Goal: Task Accomplishment & Management: Use online tool/utility

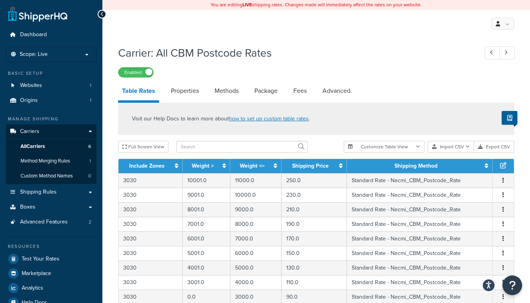
select select "25"
click at [455, 147] on button "Import CSV" at bounding box center [450, 147] width 46 height 12
click at [466, 153] on div "Customize Table View Show all columns Show selected columns Import CSV Import a…" at bounding box center [429, 147] width 170 height 12
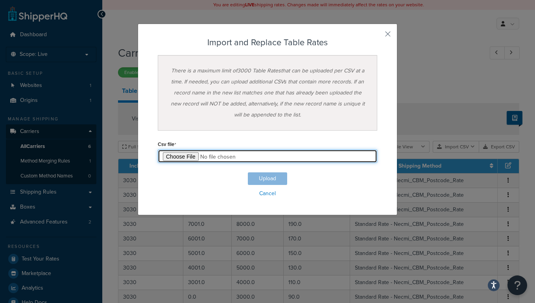
click at [170, 155] on input "file" at bounding box center [268, 156] width 220 height 13
type input "C:\fakepath\AllConsolidatedUp.csv"
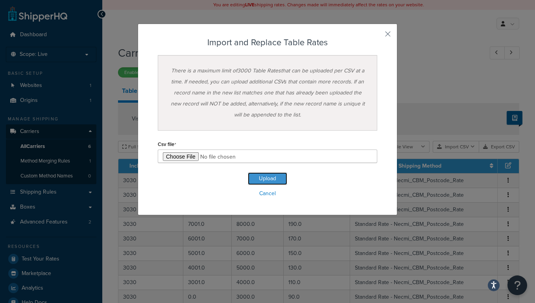
drag, startPoint x: 276, startPoint y: 177, endPoint x: 309, endPoint y: 180, distance: 33.6
click at [276, 177] on button "Upload" at bounding box center [267, 178] width 39 height 13
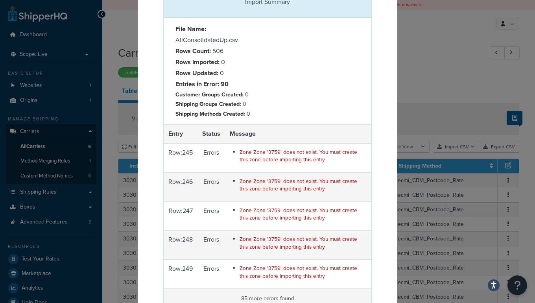
scroll to position [99, 0]
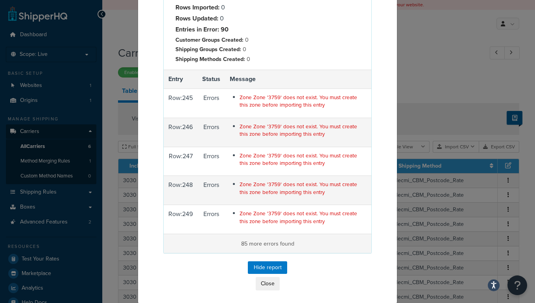
click at [277, 241] on p "85 more errors found" at bounding box center [267, 243] width 198 height 9
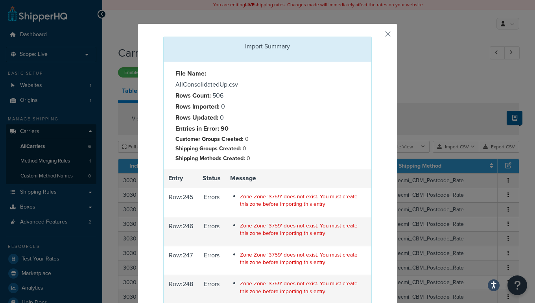
scroll to position [143, 0]
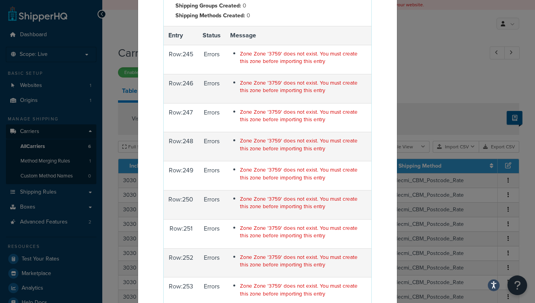
click at [268, 54] on span "Zone Zone '3759' does not exist. You must create this zone before importing thi…" at bounding box center [299, 57] width 118 height 15
copy span "3759"
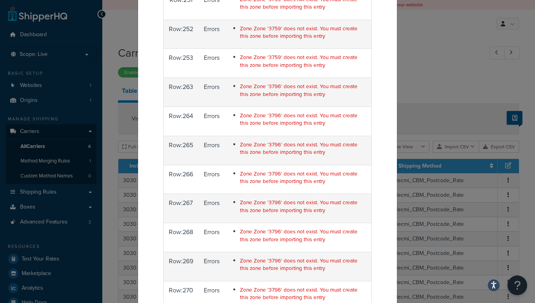
scroll to position [358, 0]
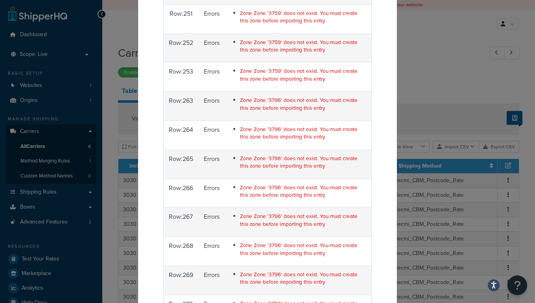
click at [270, 99] on span "Zone Zone '3796' does not exist. You must create this zone before importing thi…" at bounding box center [299, 103] width 118 height 15
copy span "3796"
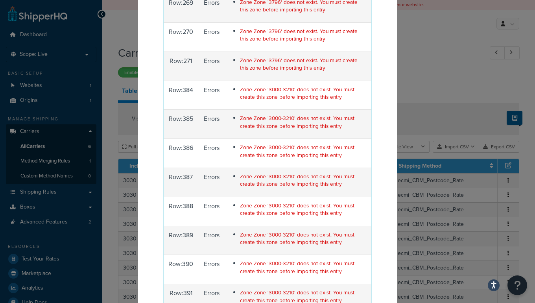
scroll to position [644, 0]
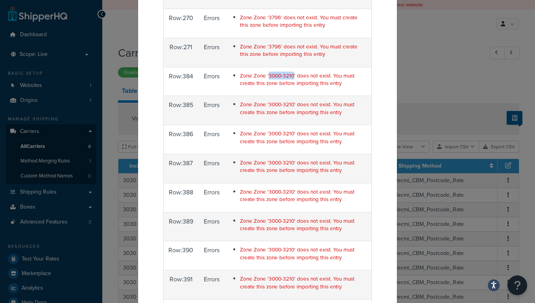
drag, startPoint x: 262, startPoint y: 76, endPoint x: 287, endPoint y: 74, distance: 24.8
click at [287, 74] on span "Zone Zone '3000-3210' does not exist. You must create this zone before importin…" at bounding box center [297, 79] width 115 height 15
copy span "3000-3210"
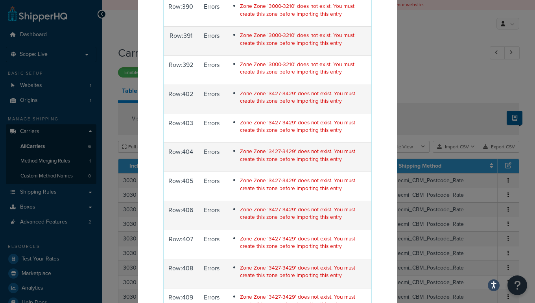
scroll to position [930, 0]
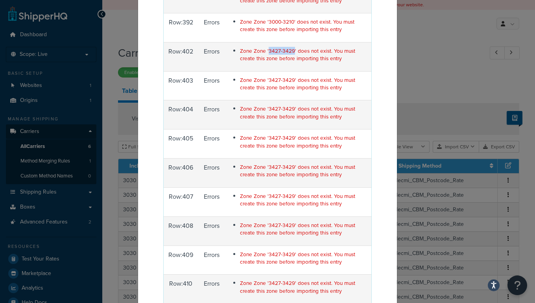
drag, startPoint x: 262, startPoint y: 47, endPoint x: 286, endPoint y: 46, distance: 24.0
click at [286, 47] on span "Zone Zone '3427-3429' does not exist. You must create this zone before importin…" at bounding box center [297, 54] width 115 height 15
copy span "3427-3429"
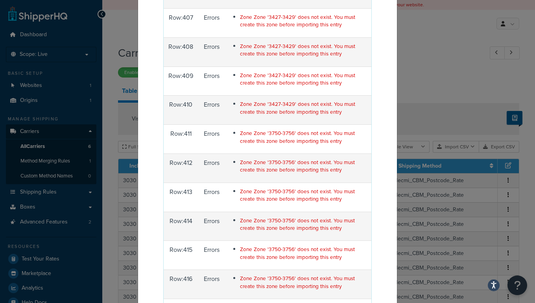
scroll to position [1145, 0]
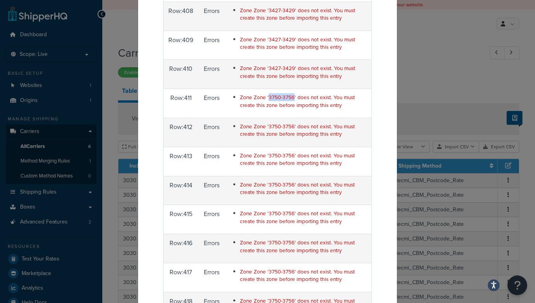
drag, startPoint x: 262, startPoint y: 93, endPoint x: 286, endPoint y: 91, distance: 23.7
click at [286, 93] on span "Zone Zone '3750-3756' does not exist. You must create this zone before importin…" at bounding box center [297, 100] width 115 height 15
copy span "3750-3756"
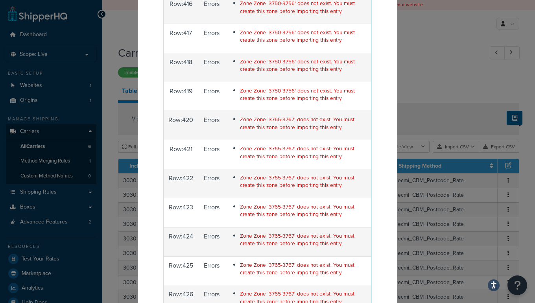
scroll to position [1395, 0]
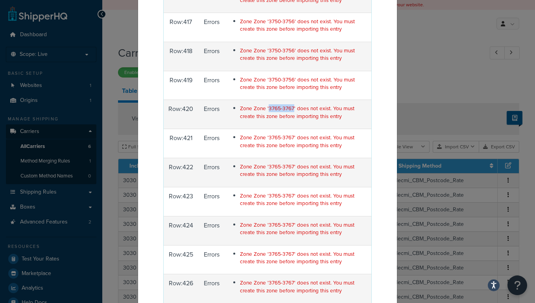
drag, startPoint x: 261, startPoint y: 104, endPoint x: 286, endPoint y: 104, distance: 24.8
click at [286, 104] on span "Zone Zone '3765-3767' does not exist. You must create this zone before importin…" at bounding box center [297, 111] width 115 height 15
copy span "3765-3767"
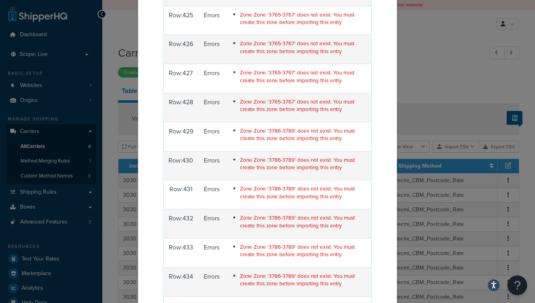
scroll to position [1646, 0]
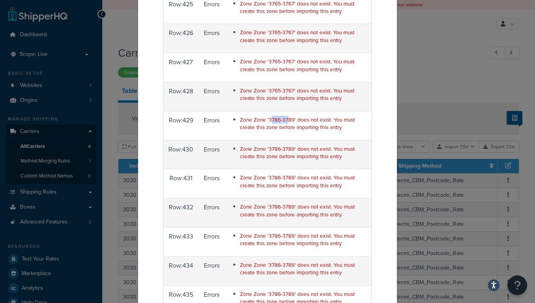
drag, startPoint x: 263, startPoint y: 113, endPoint x: 279, endPoint y: 116, distance: 16.8
click at [279, 116] on span "Zone Zone '3786-3789' does not exist. You must create this zone before importin…" at bounding box center [297, 123] width 115 height 15
drag, startPoint x: 278, startPoint y: 116, endPoint x: 264, endPoint y: 112, distance: 15.0
click at [264, 116] on span "Zone Zone '3786-3789' does not exist. You must create this zone before importin…" at bounding box center [297, 123] width 115 height 15
drag, startPoint x: 261, startPoint y: 112, endPoint x: 281, endPoint y: 112, distance: 20.5
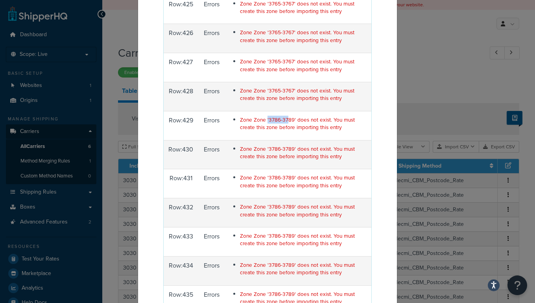
click at [281, 116] on span "Zone Zone '3786-3789' does not exist. You must create this zone before importin…" at bounding box center [297, 123] width 115 height 15
click at [261, 116] on span "Zone Zone '3786-3789' does not exist. You must create this zone before importin…" at bounding box center [297, 123] width 115 height 15
click at [262, 116] on span "Zone Zone '3786-3789' does not exist. You must create this zone before importin…" at bounding box center [297, 123] width 115 height 15
click at [263, 116] on span "Zone Zone '3786-3789' does not exist. You must create this zone before importin…" at bounding box center [297, 123] width 115 height 15
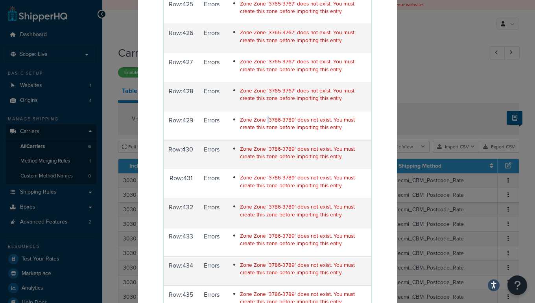
click at [261, 116] on span "Zone Zone '3786-3789' does not exist. You must create this zone before importin…" at bounding box center [297, 123] width 115 height 15
drag, startPoint x: 262, startPoint y: 112, endPoint x: 286, endPoint y: 113, distance: 24.0
click at [286, 116] on span "Zone Zone '3786-3789' does not exist. You must create this zone before importin…" at bounding box center [297, 123] width 115 height 15
copy span "3786-3789"
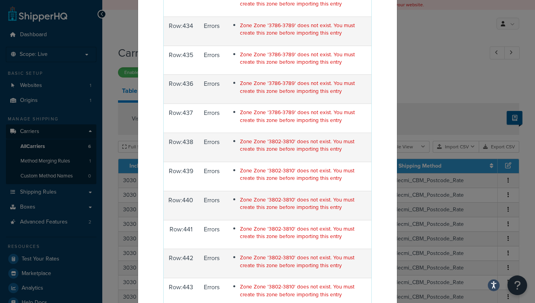
scroll to position [1896, 0]
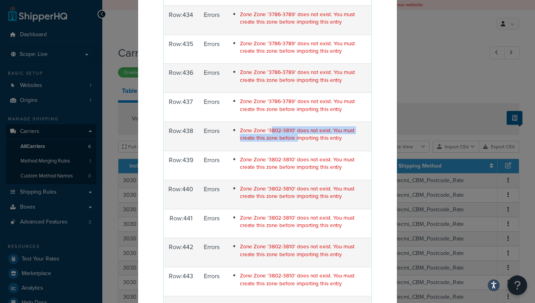
drag, startPoint x: 263, startPoint y: 124, endPoint x: 275, endPoint y: 126, distance: 11.7
click at [275, 126] on span "Zone Zone '3802-3810' does not exist. You must create this zone before importin…" at bounding box center [297, 133] width 115 height 15
click at [276, 126] on span "Zone Zone '3802-3810' does not exist. You must create this zone before importin…" at bounding box center [297, 133] width 115 height 15
click at [263, 126] on span "Zone Zone '3802-3810' does not exist. You must create this zone before importin…" at bounding box center [297, 133] width 115 height 15
drag, startPoint x: 263, startPoint y: 122, endPoint x: 286, endPoint y: 123, distance: 22.8
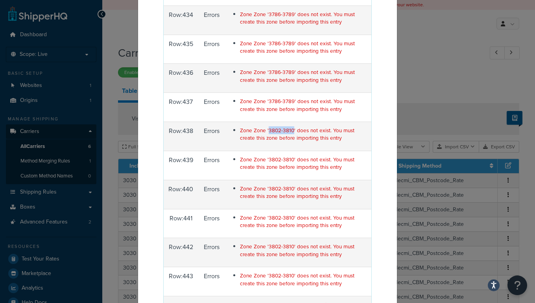
click at [286, 126] on span "Zone Zone '3802-3810' does not exist. You must create this zone before importin…" at bounding box center [297, 133] width 115 height 15
copy span "3802-3810"
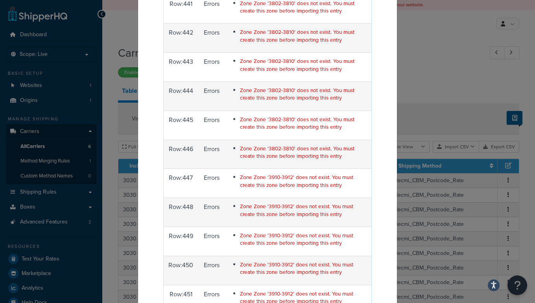
scroll to position [2147, 0]
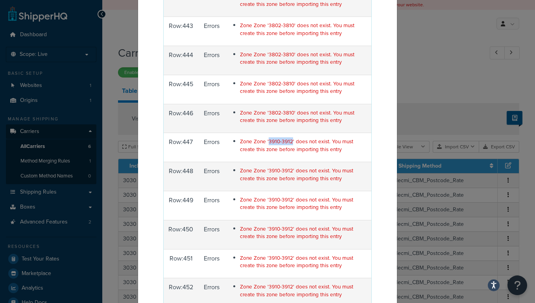
drag, startPoint x: 262, startPoint y: 133, endPoint x: 285, endPoint y: 134, distance: 22.8
click at [285, 137] on span "Zone Zone '3910-3912' does not exist. You must create this zone before importin…" at bounding box center [296, 144] width 113 height 15
copy span "3910-3912"
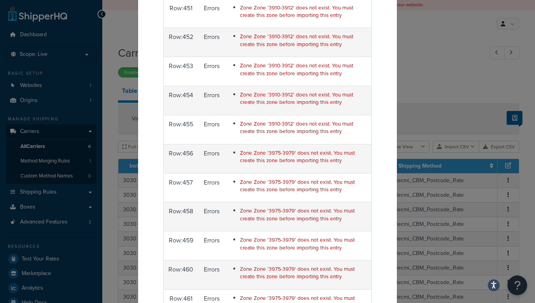
scroll to position [2433, 0]
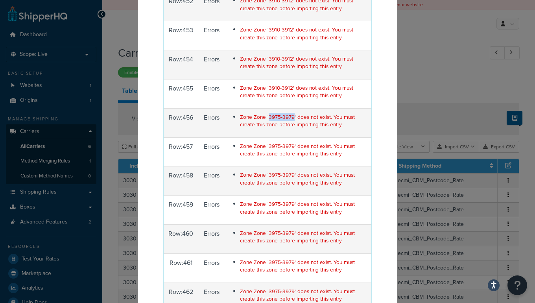
drag, startPoint x: 261, startPoint y: 106, endPoint x: 287, endPoint y: 103, distance: 26.5
click at [287, 113] on span "Zone Zone '3975-3979' does not exist. You must create this zone before importin…" at bounding box center [297, 120] width 115 height 15
copy span "3975-3979"
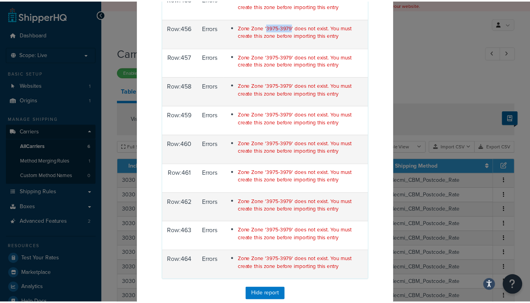
scroll to position [2537, 0]
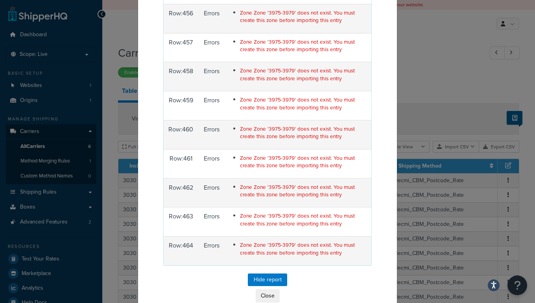
click at [26, 143] on div "Import Summary File Name: AllConsolidatedUp.csv Rows Count: 506 Rows Imported: …" at bounding box center [267, 151] width 535 height 303
click at [263, 289] on button "Close" at bounding box center [268, 295] width 24 height 13
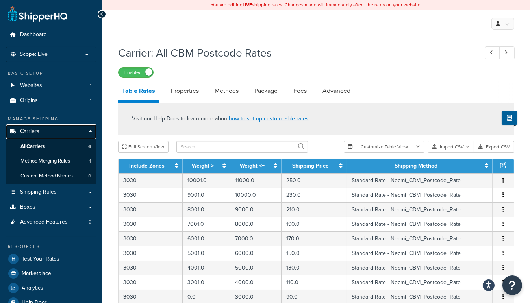
click at [85, 128] on link "Carriers" at bounding box center [51, 131] width 91 height 15
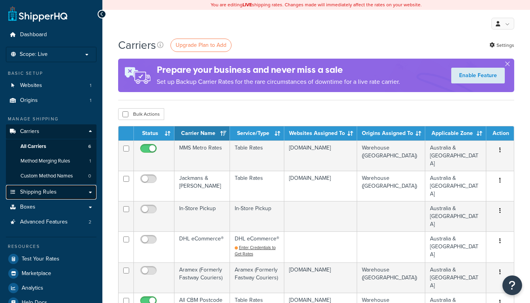
drag, startPoint x: 0, startPoint y: 0, endPoint x: 78, endPoint y: 191, distance: 206.6
click at [78, 191] on link "Shipping Rules" at bounding box center [51, 192] width 91 height 15
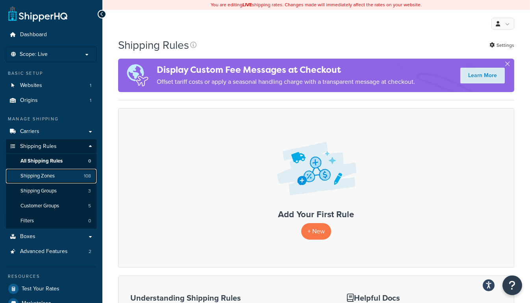
click at [43, 176] on span "Shipping Zones" at bounding box center [37, 176] width 34 height 7
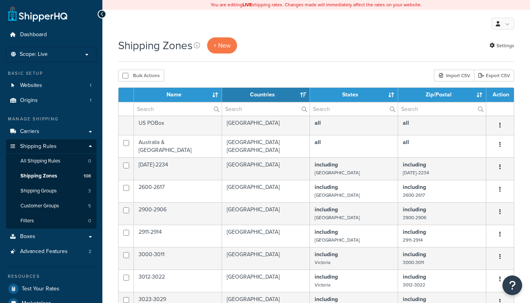
select select "15"
click at [221, 46] on span "+ New" at bounding box center [221, 45] width 17 height 9
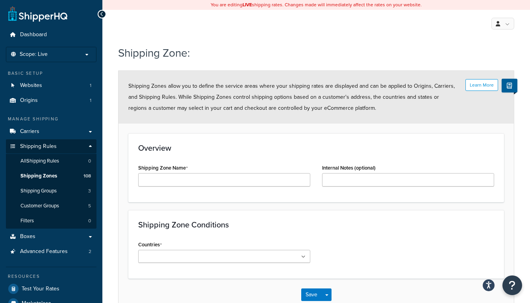
click at [104, 13] on div at bounding box center [102, 14] width 9 height 9
click at [39, 178] on span "Shipping Zones" at bounding box center [38, 176] width 37 height 7
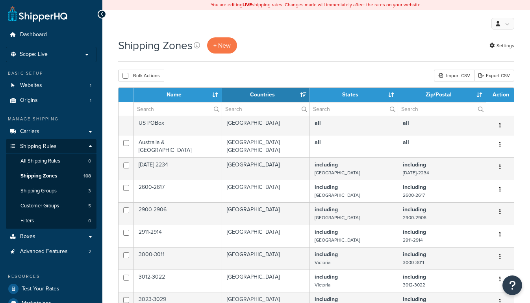
select select "15"
click at [487, 79] on link "Export CSV" at bounding box center [494, 76] width 40 height 12
click at [455, 72] on div "Import CSV" at bounding box center [454, 76] width 40 height 12
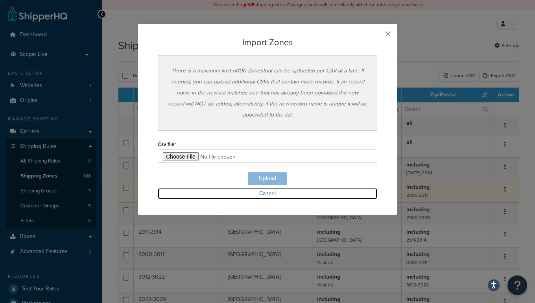
click at [268, 196] on link "Cancel" at bounding box center [268, 193] width 220 height 11
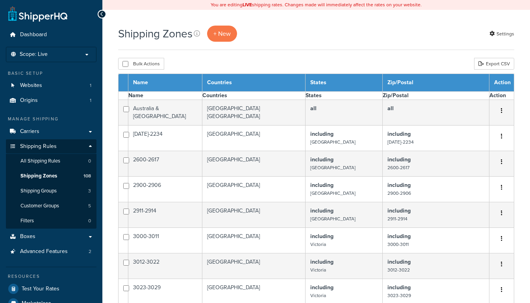
select select "15"
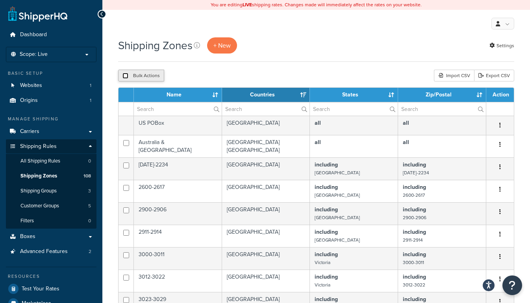
click at [126, 77] on input "checkbox" at bounding box center [125, 76] width 6 height 6
checkbox input "true"
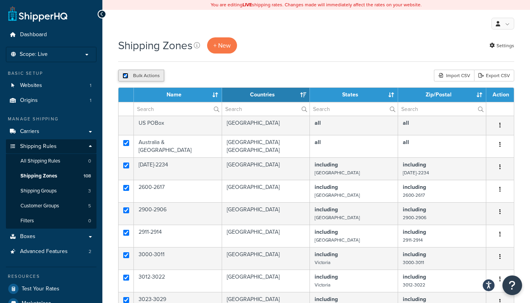
checkbox input "true"
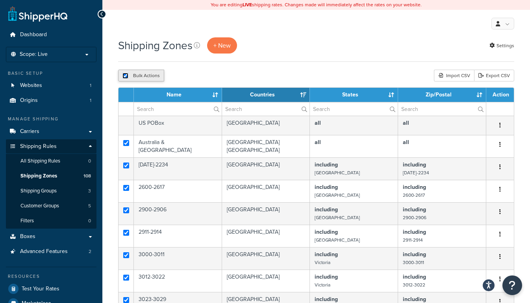
checkbox input "true"
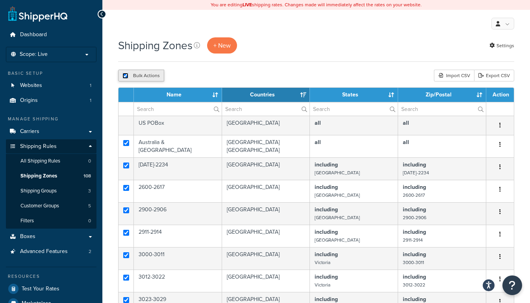
checkbox input "true"
click at [203, 75] on icon "submit" at bounding box center [203, 75] width 4 height 5
click at [213, 77] on button "Delete" at bounding box center [209, 76] width 27 height 12
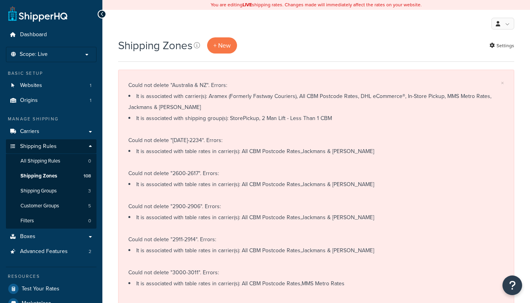
select select "15"
click at [103, 15] on icon at bounding box center [102, 14] width 4 height 6
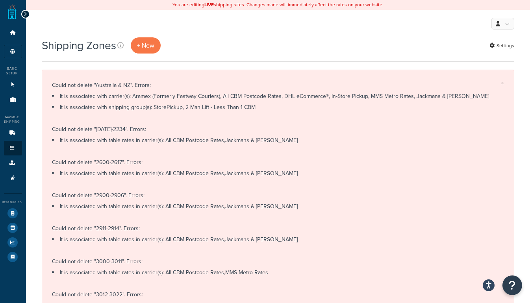
click at [24, 15] on icon at bounding box center [26, 14] width 4 height 6
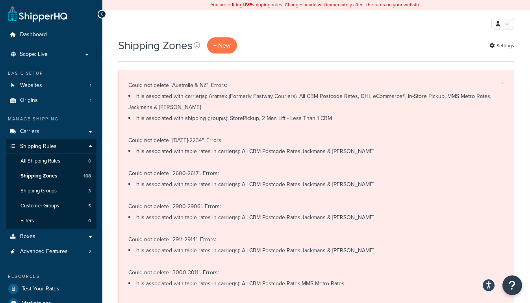
click at [249, 46] on div "Shipping Zones + New Settings" at bounding box center [316, 45] width 396 height 16
click at [45, 178] on span "Shipping Zones" at bounding box center [38, 176] width 37 height 7
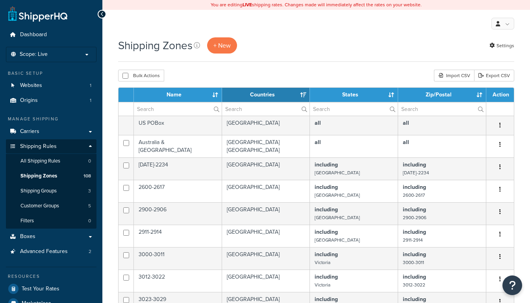
select select "15"
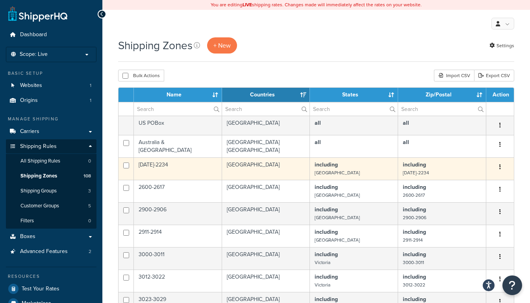
click at [154, 168] on td "[DATE]-2234" at bounding box center [178, 168] width 88 height 22
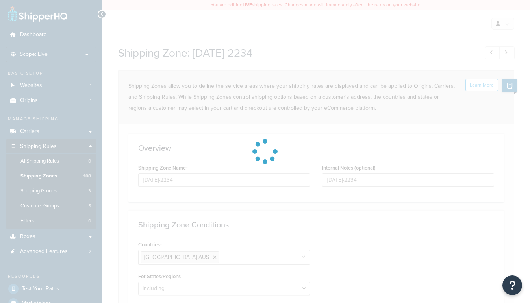
select select "including"
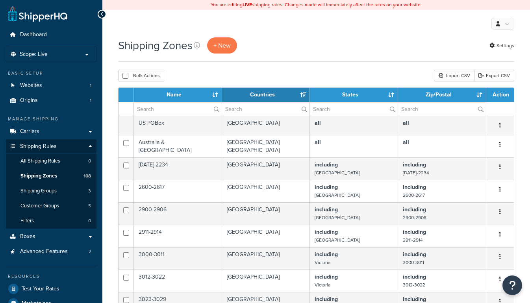
select select "15"
click at [452, 74] on div "Import CSV" at bounding box center [454, 76] width 40 height 12
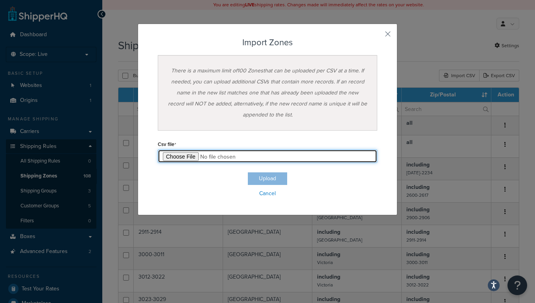
click at [185, 156] on input "file" at bounding box center [268, 156] width 220 height 13
type input "C:\fakepath\Zone Export-2025-08-21 0652.csv"
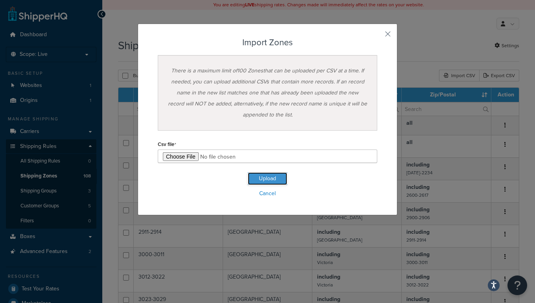
click at [270, 177] on button "Upload" at bounding box center [267, 178] width 39 height 13
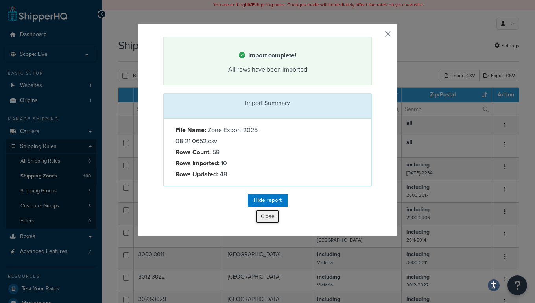
click at [264, 216] on button "Close" at bounding box center [268, 216] width 24 height 13
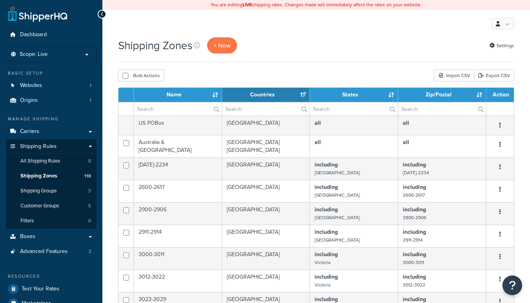
select select "15"
click at [53, 133] on link "Carriers" at bounding box center [51, 131] width 91 height 15
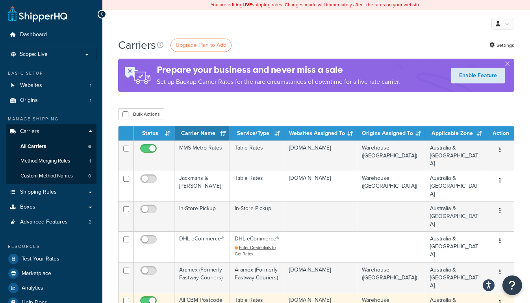
click at [194, 293] on td "All CBM Postcode Rates" at bounding box center [201, 308] width 55 height 30
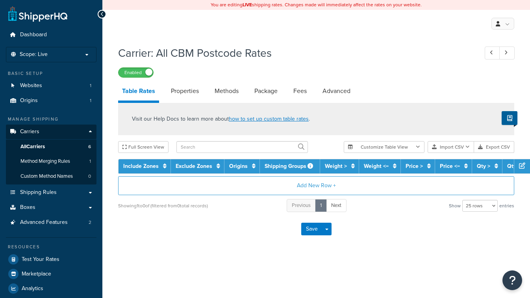
select select "25"
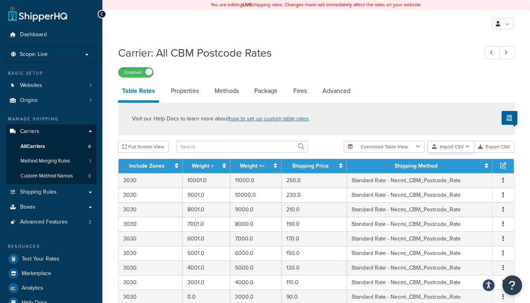
click at [458, 148] on button "Import CSV" at bounding box center [450, 147] width 46 height 12
click at [461, 153] on div "Customize Table View Show all columns Show selected columns Import CSV Import a…" at bounding box center [429, 147] width 170 height 12
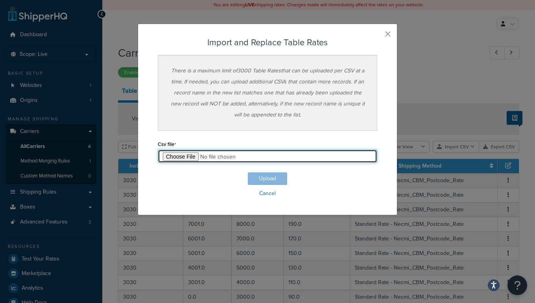
click at [183, 157] on input "file" at bounding box center [268, 156] width 220 height 13
type input "C:\fakepath\AllConsolidatedUp.csv"
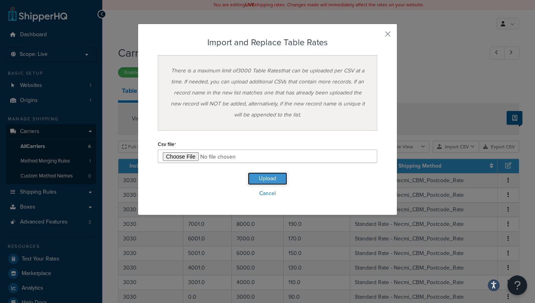
click at [275, 179] on button "Upload" at bounding box center [267, 178] width 39 height 13
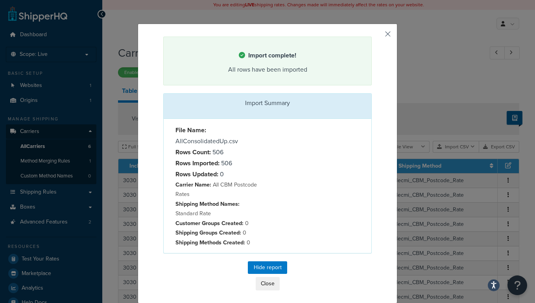
click at [372, 37] on button "button" at bounding box center [371, 38] width 2 height 2
